Goal: Find specific page/section: Find specific page/section

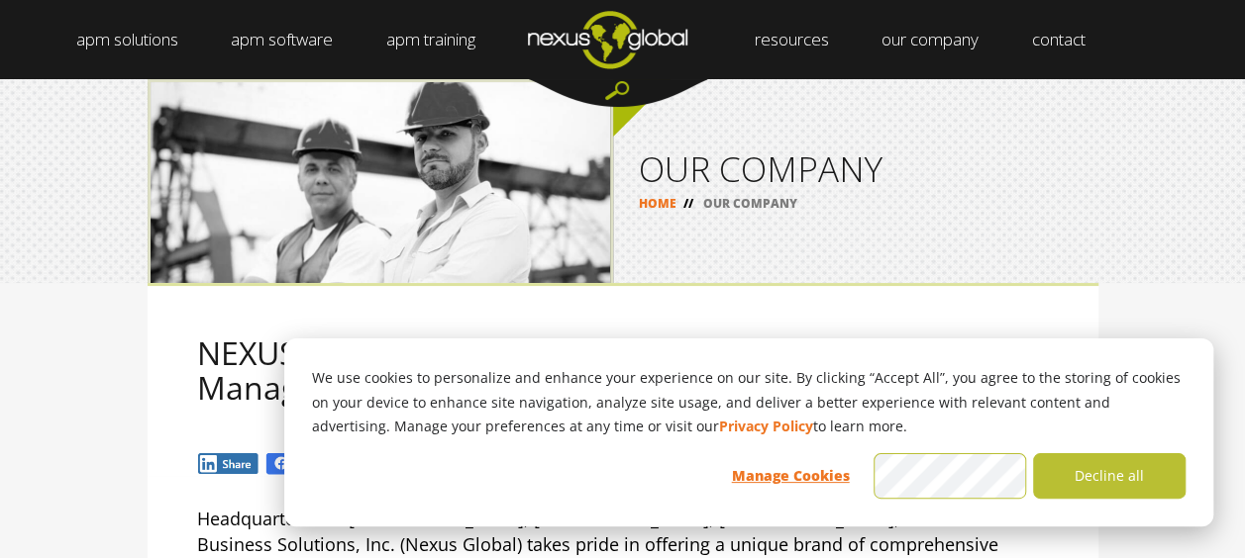
click at [1129, 156] on div "OUR COMPANY HOME // OUR COMPANY" at bounding box center [622, 181] width 1245 height 204
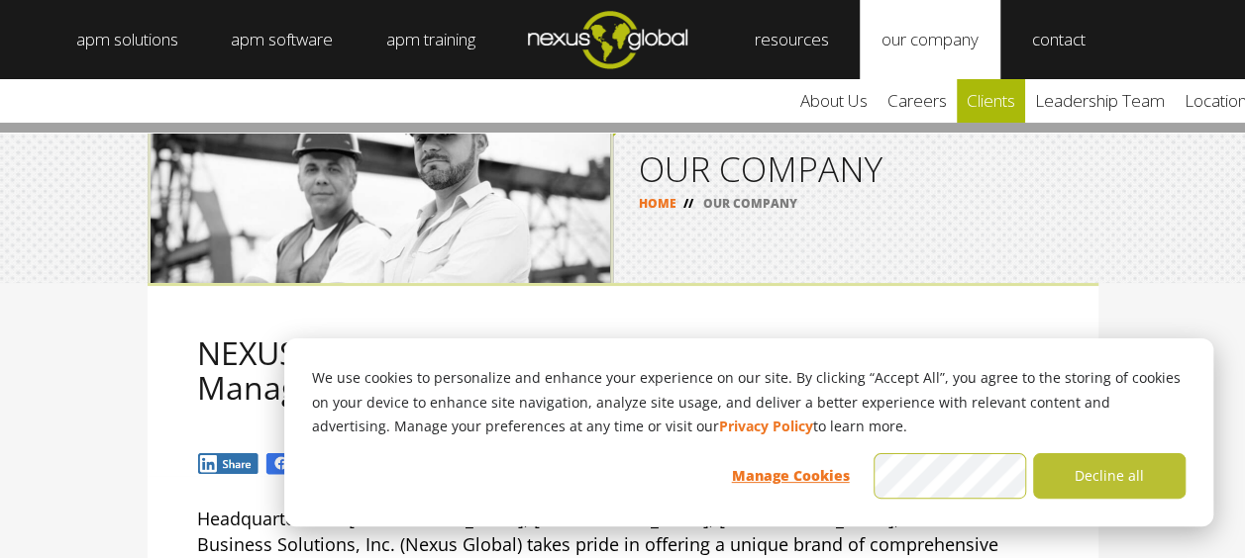
click at [1017, 109] on link "clients" at bounding box center [991, 101] width 68 height 44
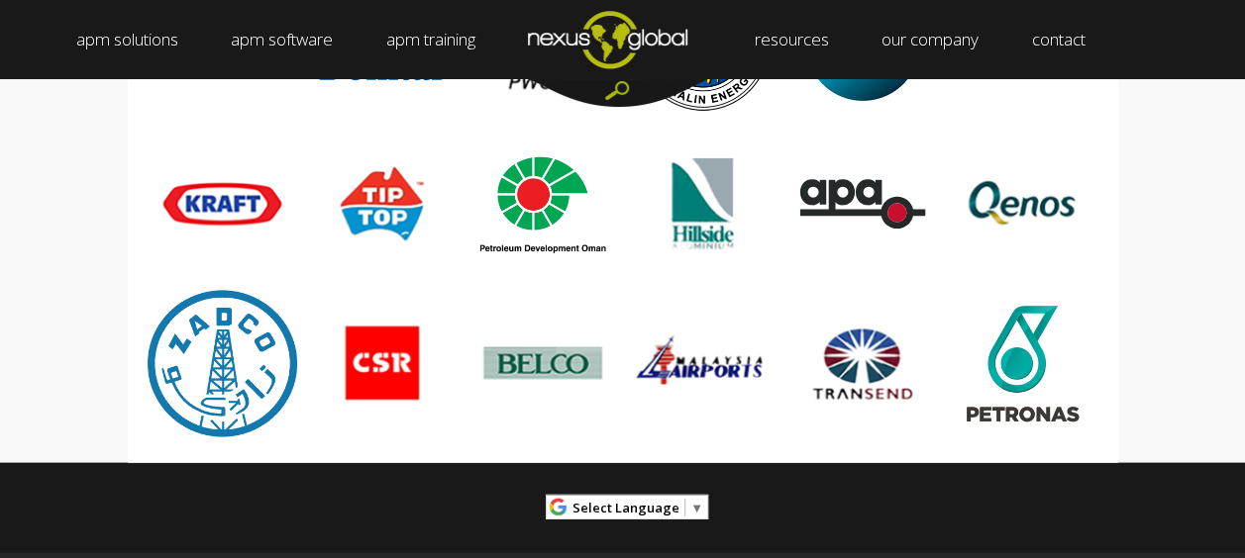
scroll to position [2475, 0]
